Goal: Task Accomplishment & Management: Manage account settings

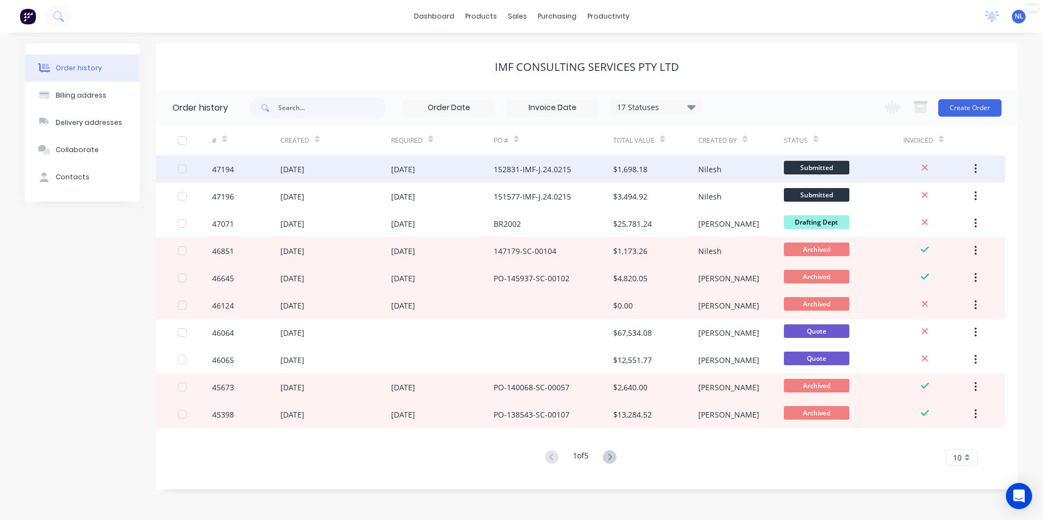
click at [471, 170] on div "[DATE]" at bounding box center [442, 168] width 103 height 27
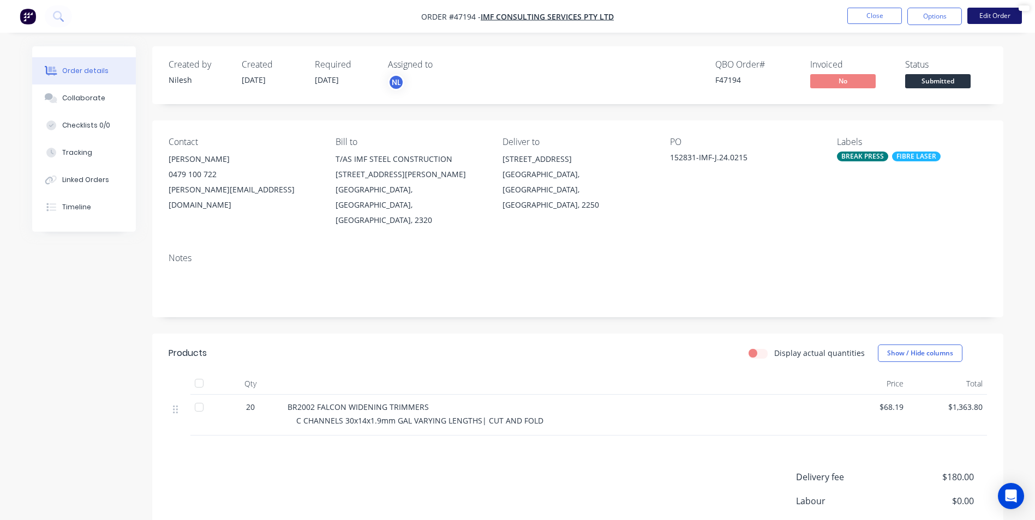
click at [994, 15] on button "Edit Order" at bounding box center [994, 16] width 55 height 16
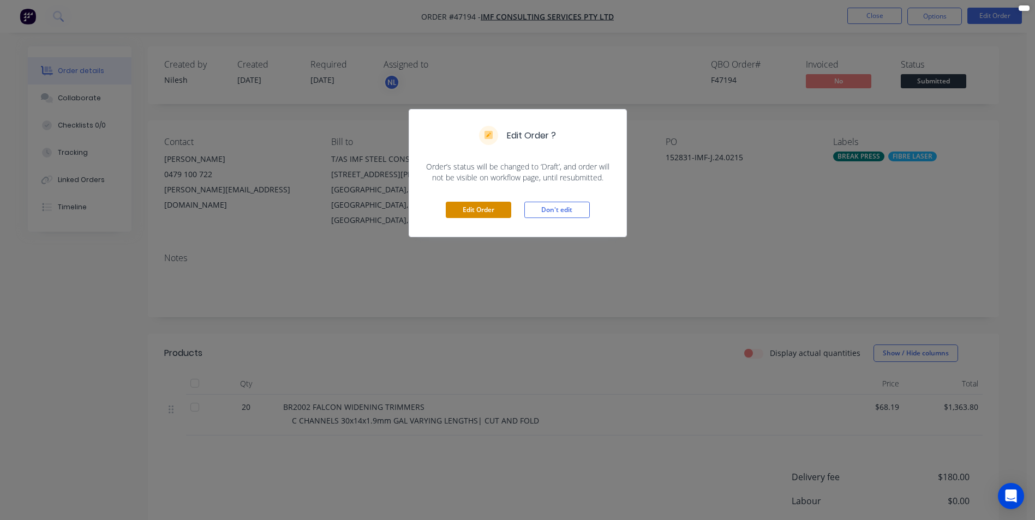
click at [456, 209] on button "Edit Order" at bounding box center [478, 210] width 65 height 16
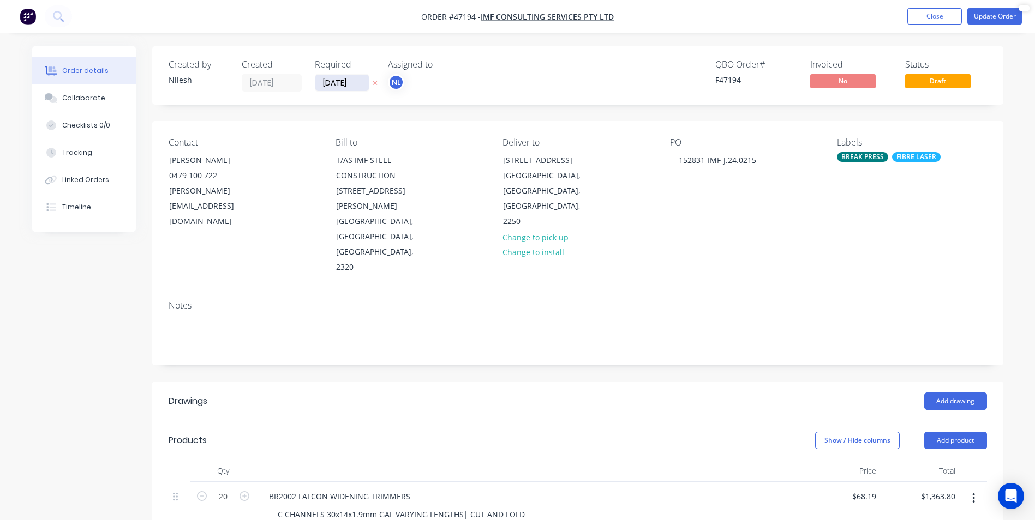
click at [342, 85] on input "[DATE]" at bounding box center [341, 83] width 53 height 16
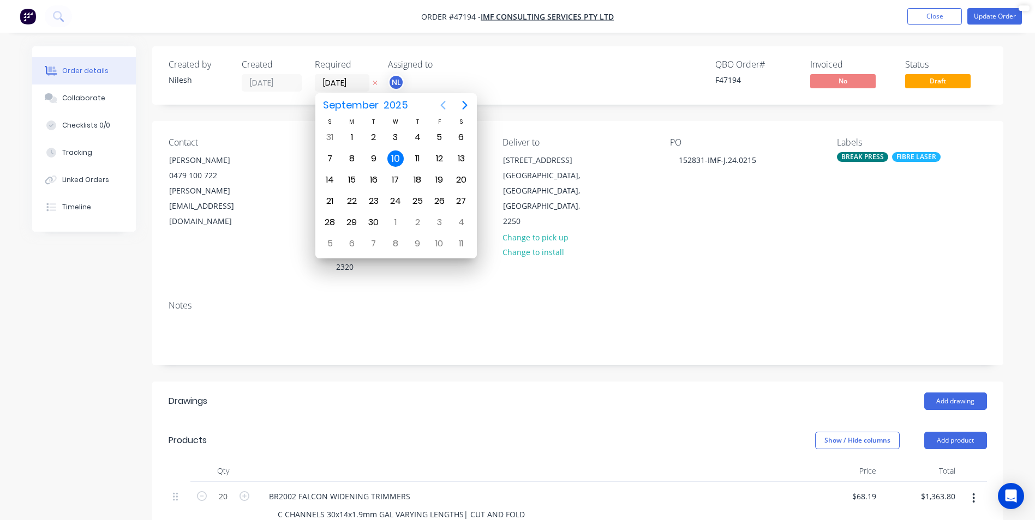
click at [441, 106] on icon "Previous page" at bounding box center [442, 105] width 5 height 9
click at [396, 225] on div "27" at bounding box center [395, 222] width 16 height 16
type input "[DATE]"
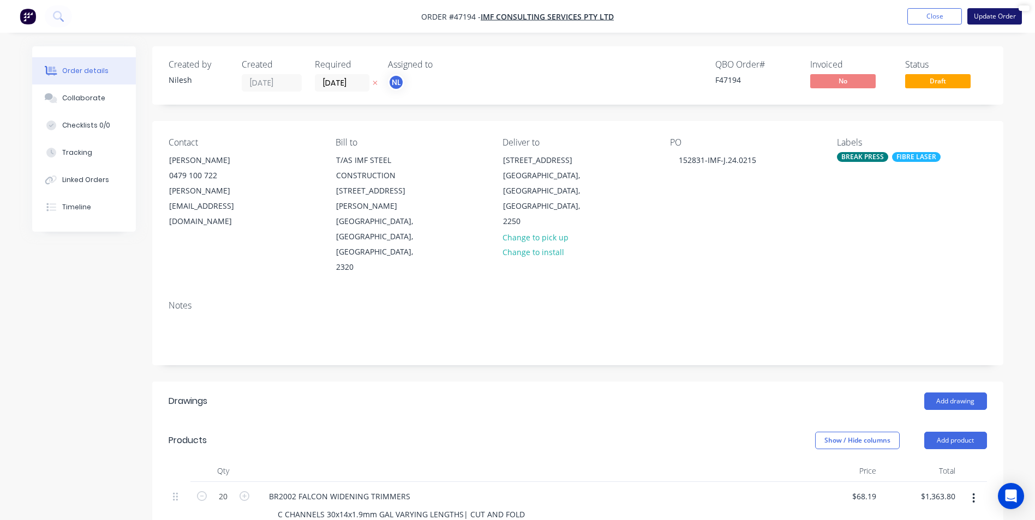
click at [981, 9] on button "Update Order" at bounding box center [994, 16] width 55 height 16
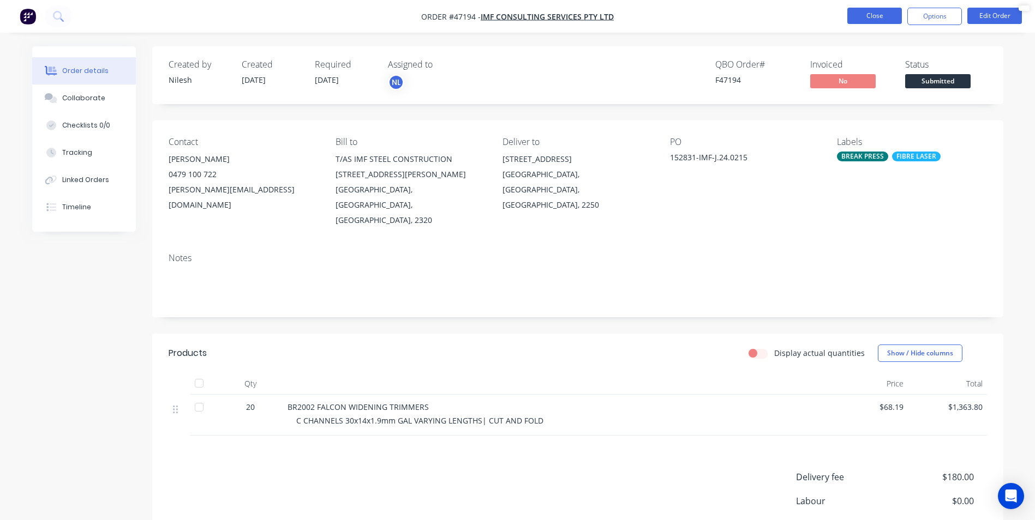
click at [884, 20] on button "Close" at bounding box center [874, 16] width 55 height 16
